Goal: Download file/media

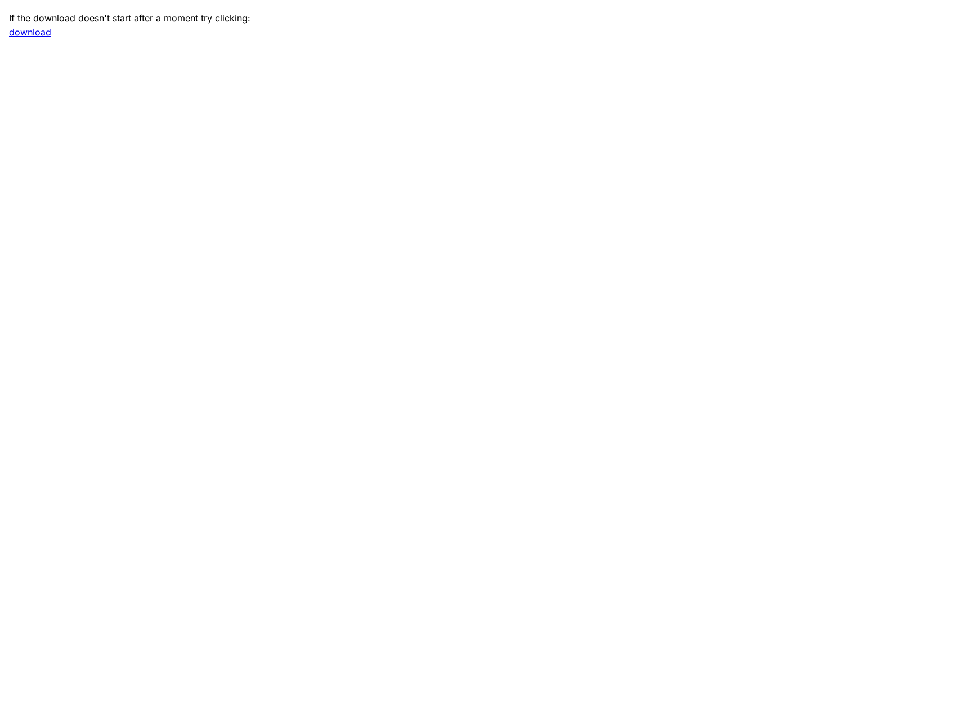
drag, startPoint x: 331, startPoint y: 369, endPoint x: 420, endPoint y: 290, distance: 118.0
click at [331, 369] on main "If the download doesn't start after a moment try clicking: download" at bounding box center [479, 357] width 959 height 715
